Goal: Task Accomplishment & Management: Use online tool/utility

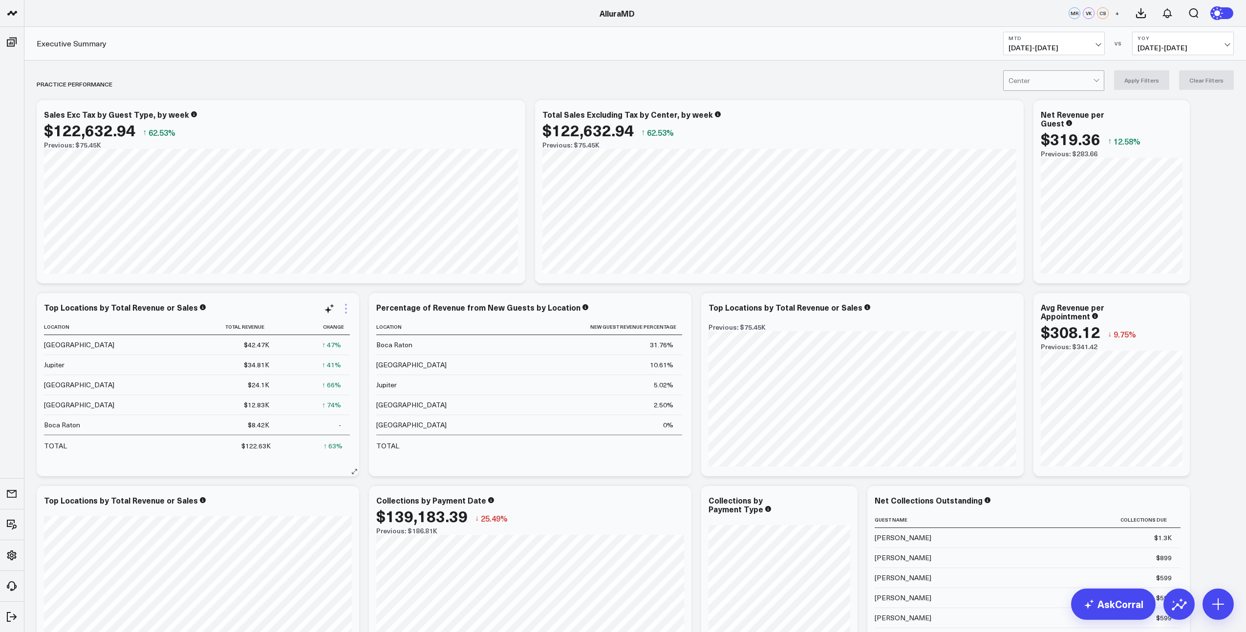
click at [346, 312] on icon at bounding box center [346, 313] width 2 height 2
click at [298, 493] on button "Export PNG" at bounding box center [306, 494] width 90 height 17
click at [348, 315] on div "Top Locations by Total Revenue or Sales Location Total Revenue Change [GEOGRAPH…" at bounding box center [198, 385] width 308 height 164
click at [348, 311] on icon at bounding box center [346, 309] width 12 height 12
click at [299, 478] on button "Export" at bounding box center [306, 477] width 90 height 17
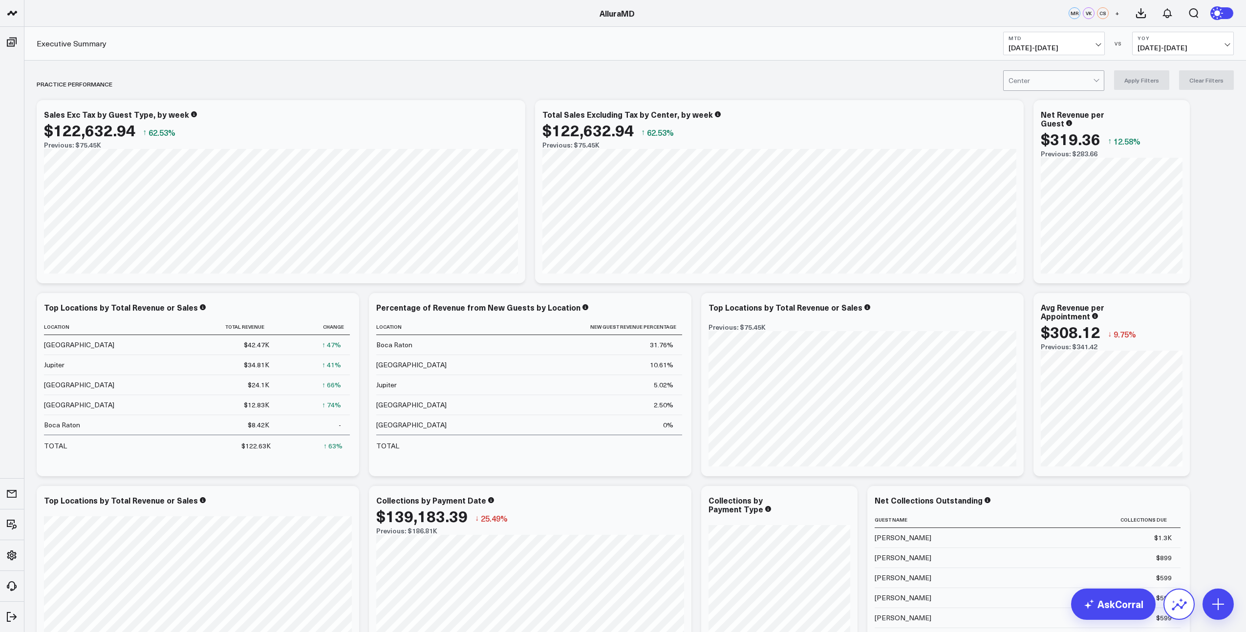
click at [1177, 608] on icon at bounding box center [1180, 605] width 16 height 16
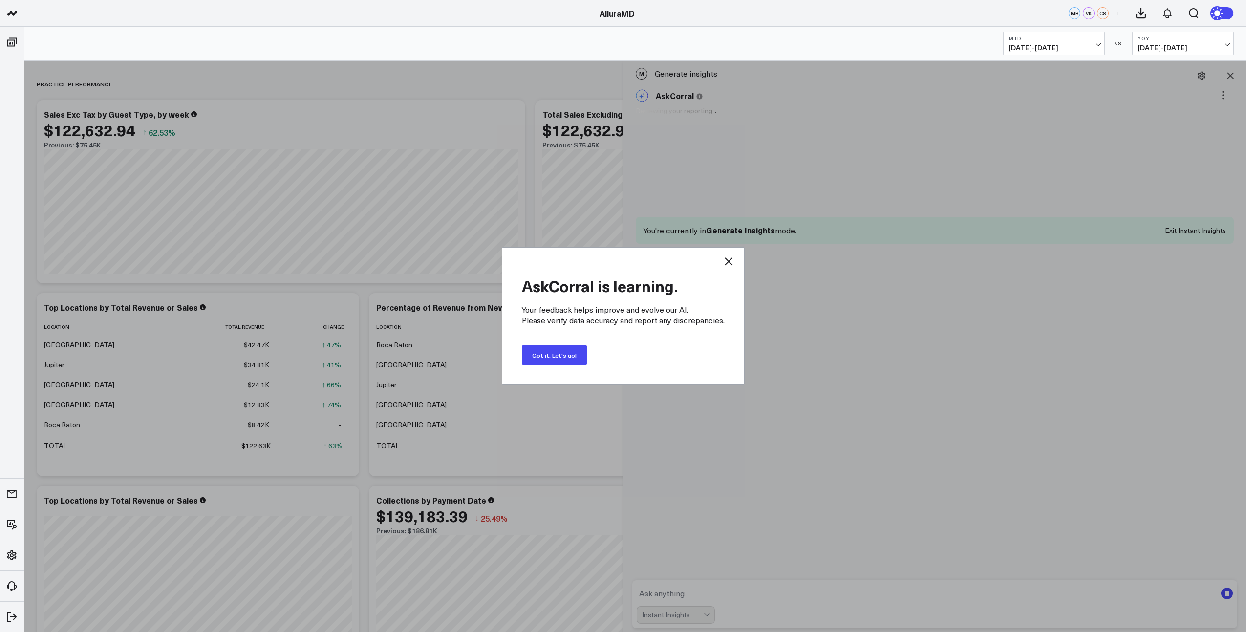
click at [560, 352] on button "Got it. Let's go!" at bounding box center [554, 356] width 65 height 20
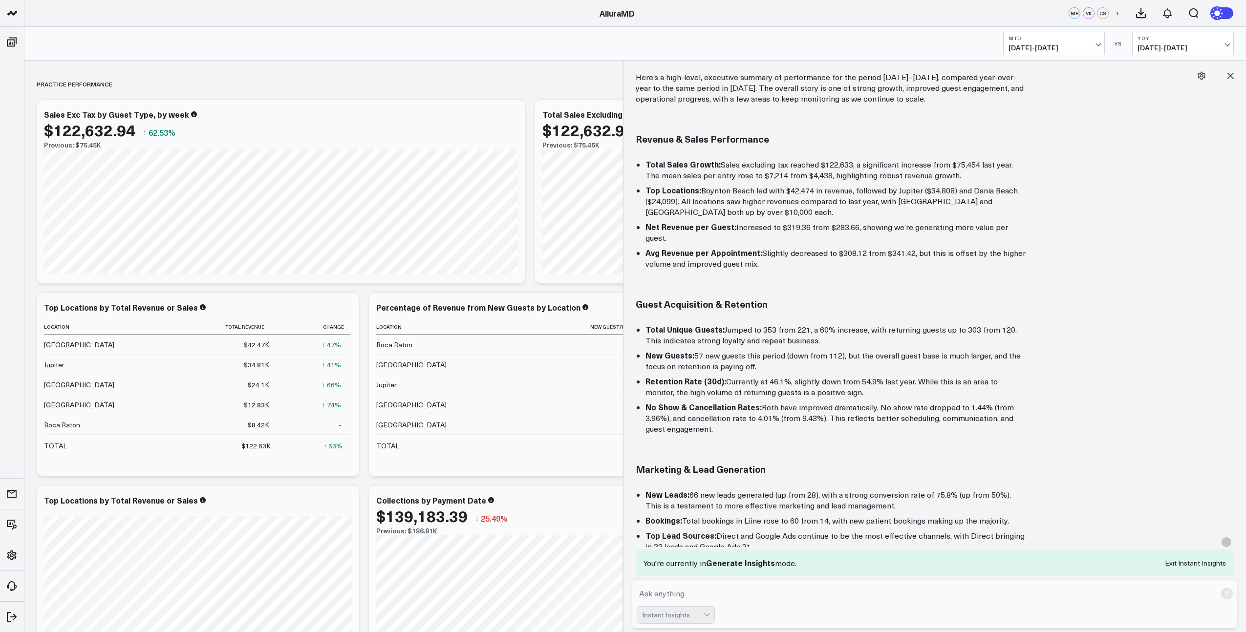
scroll to position [43, 0]
